Goal: Information Seeking & Learning: Find specific fact

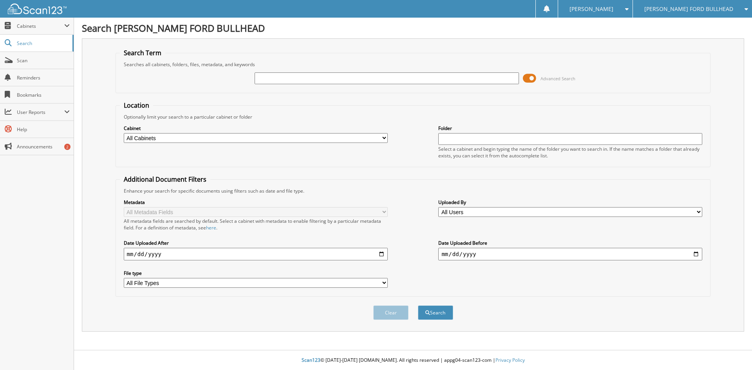
click at [282, 81] on input "text" at bounding box center [387, 78] width 264 height 12
type input "B52630"
click at [441, 320] on button "Search" at bounding box center [435, 313] width 35 height 14
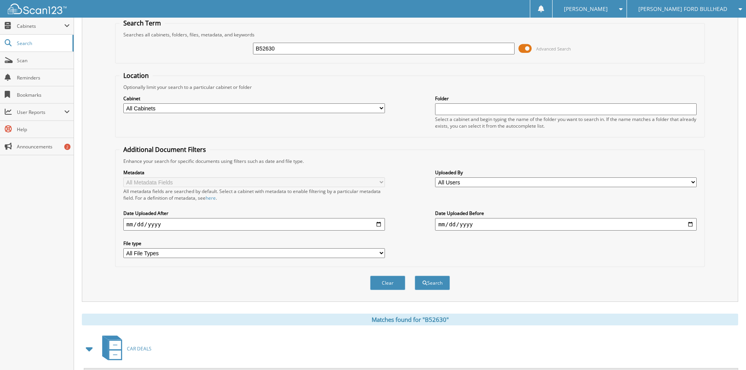
scroll to position [77, 0]
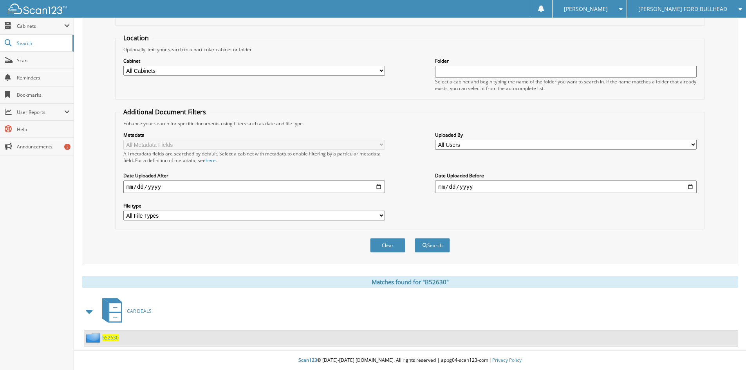
click at [116, 336] on span "b52630" at bounding box center [110, 338] width 16 height 7
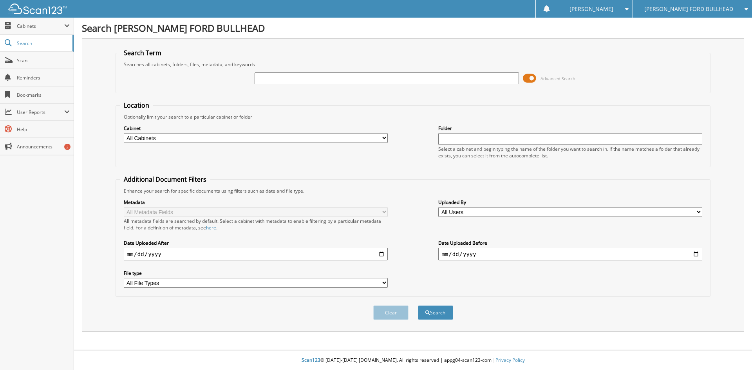
click at [264, 79] on input "text" at bounding box center [387, 78] width 264 height 12
type input "B52630"
click at [437, 320] on button "Search" at bounding box center [435, 313] width 35 height 14
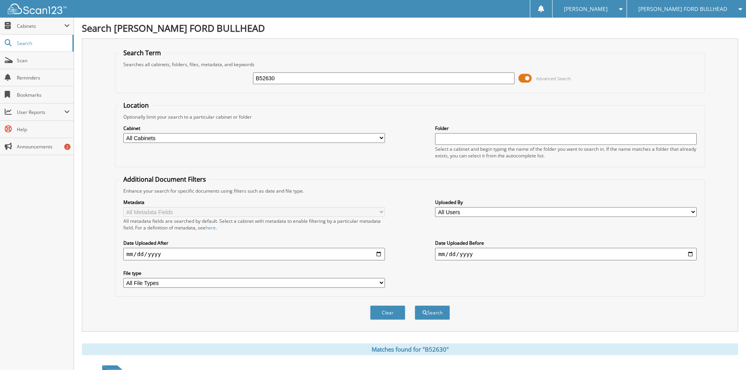
drag, startPoint x: 280, startPoint y: 80, endPoint x: 217, endPoint y: 67, distance: 64.2
click at [217, 67] on fieldset "Search Term Searches all cabinets, folders, files, metadata, and keywords B5263…" at bounding box center [410, 71] width 590 height 45
type input "B42245A"
click at [415, 306] on button "Search" at bounding box center [432, 313] width 35 height 14
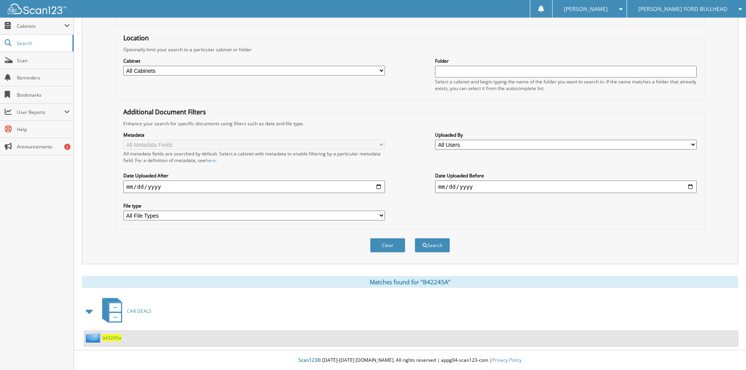
click at [106, 338] on span "b42245a" at bounding box center [111, 338] width 19 height 7
